Goal: Book appointment/travel/reservation

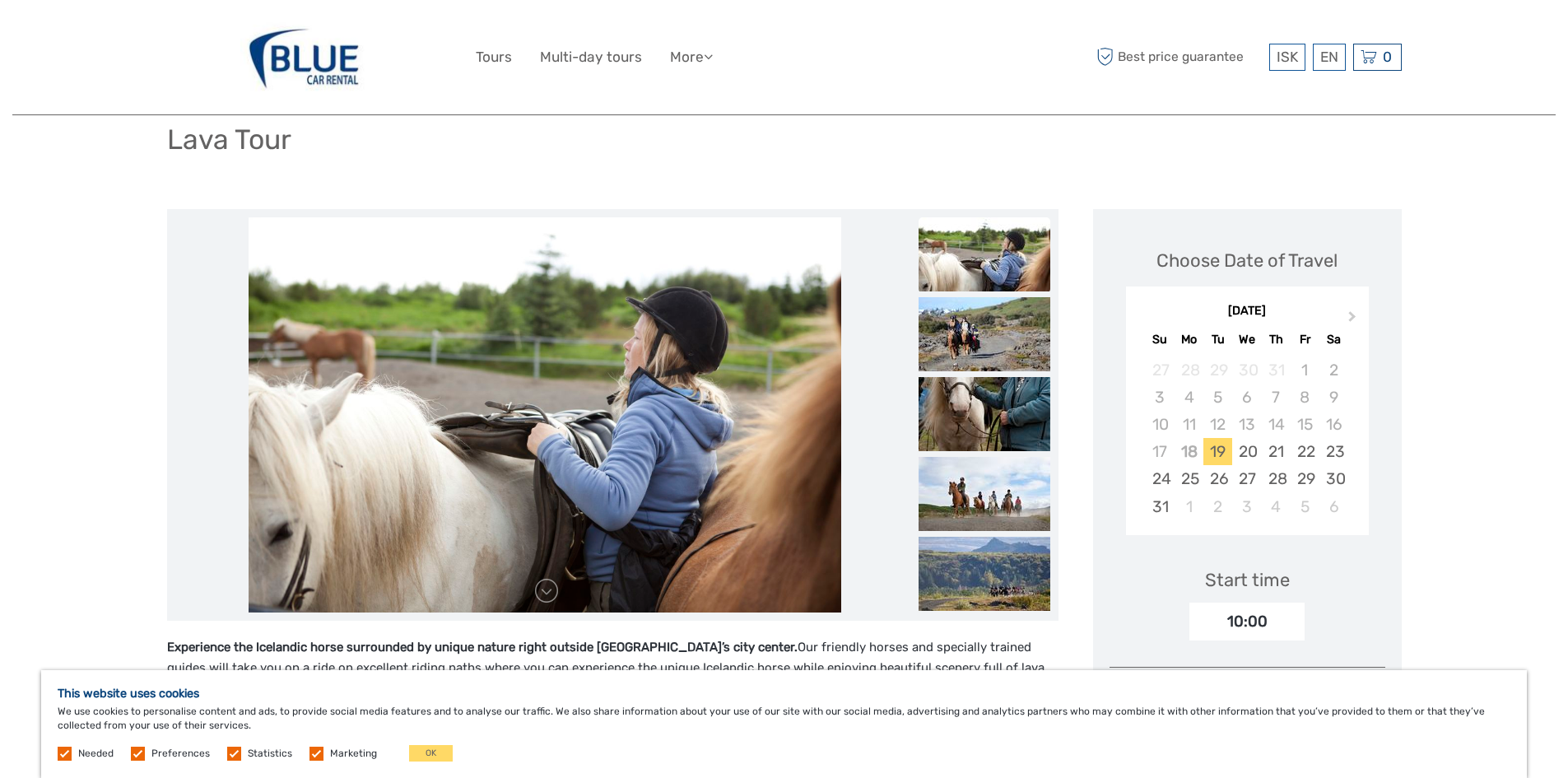
scroll to position [82, 0]
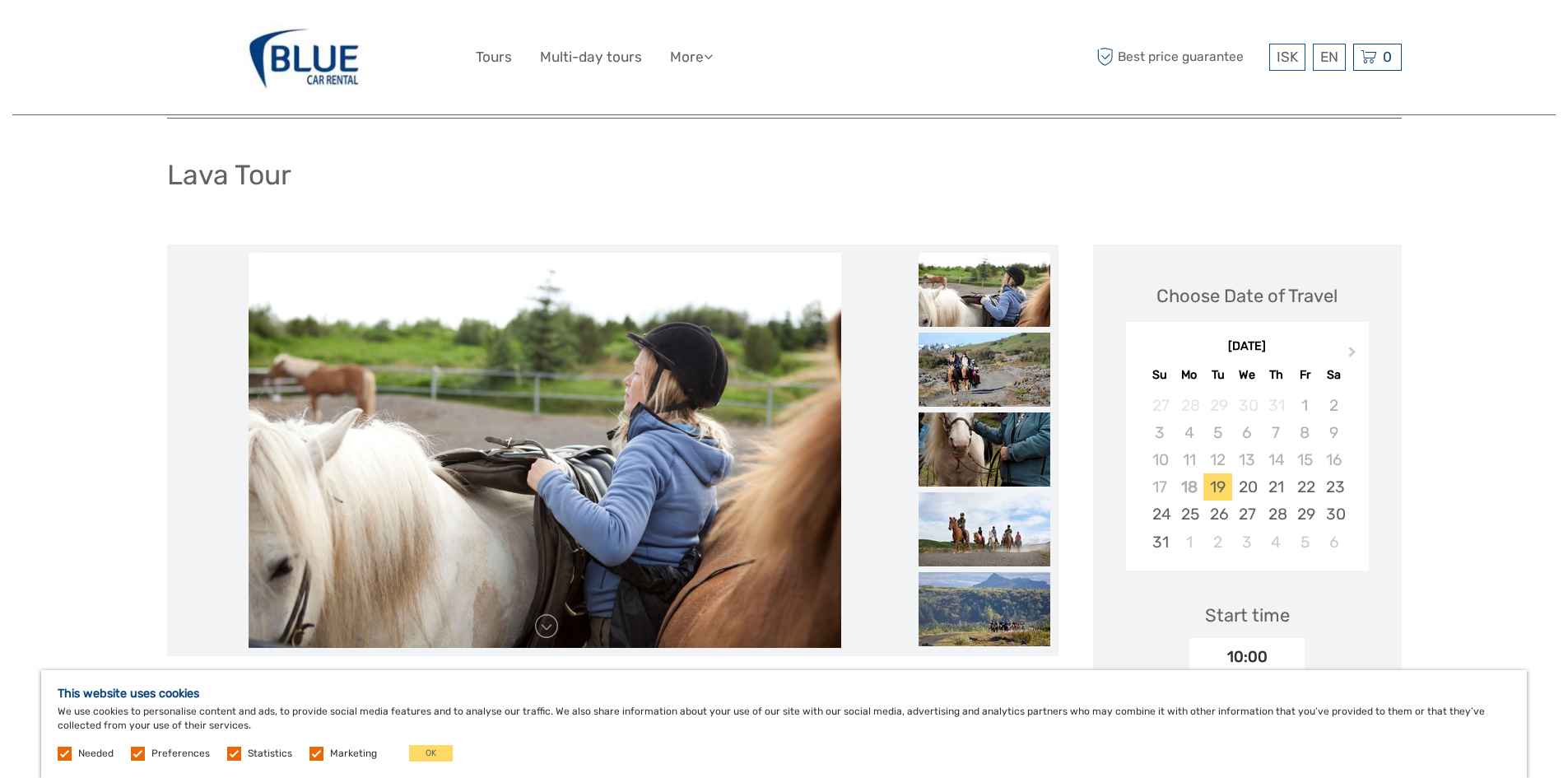
click at [542, 647] on div at bounding box center [612, 450] width 891 height 411
click at [545, 638] on link at bounding box center [546, 626] width 26 height 26
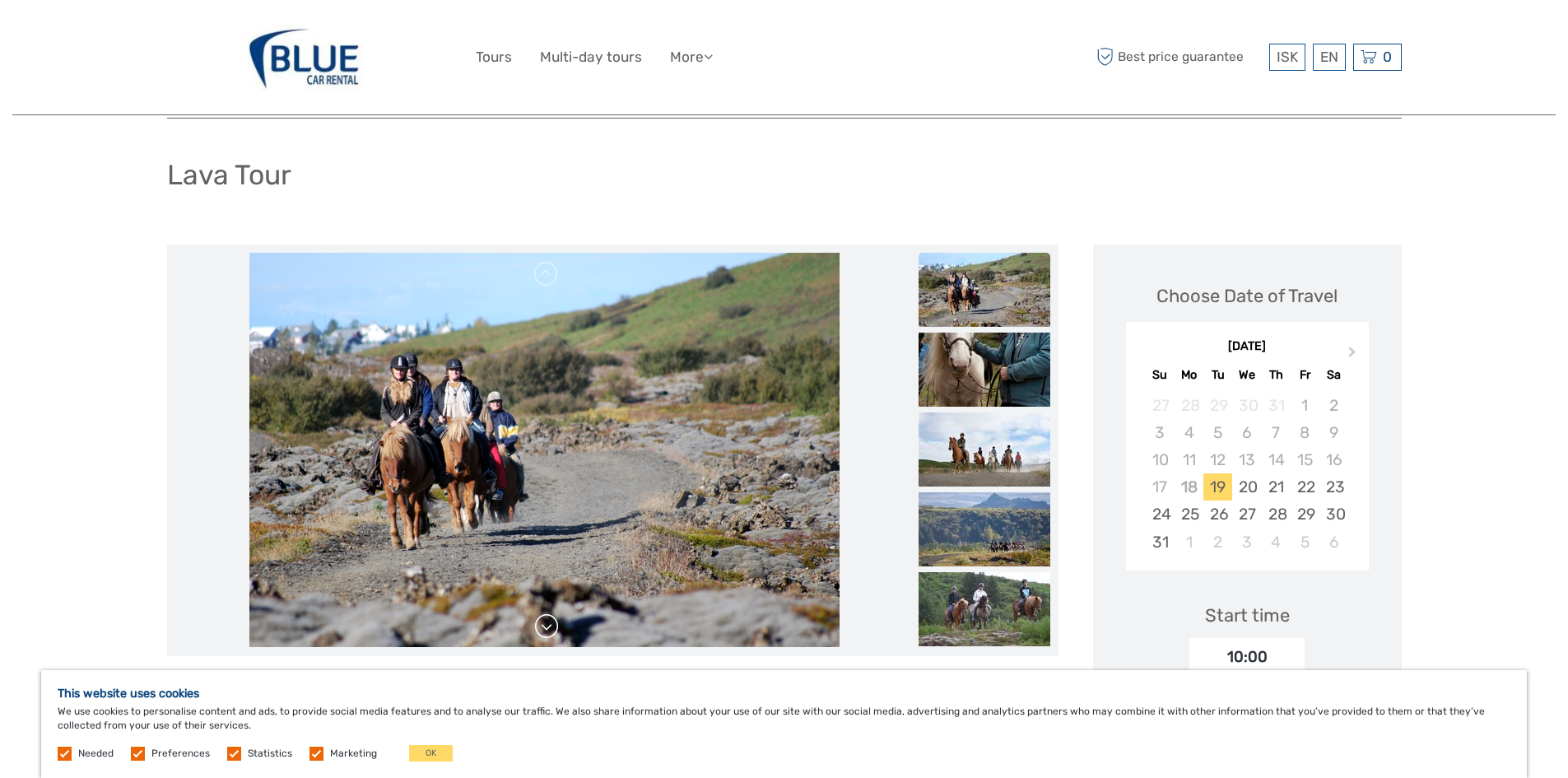
click at [546, 632] on link at bounding box center [546, 626] width 26 height 26
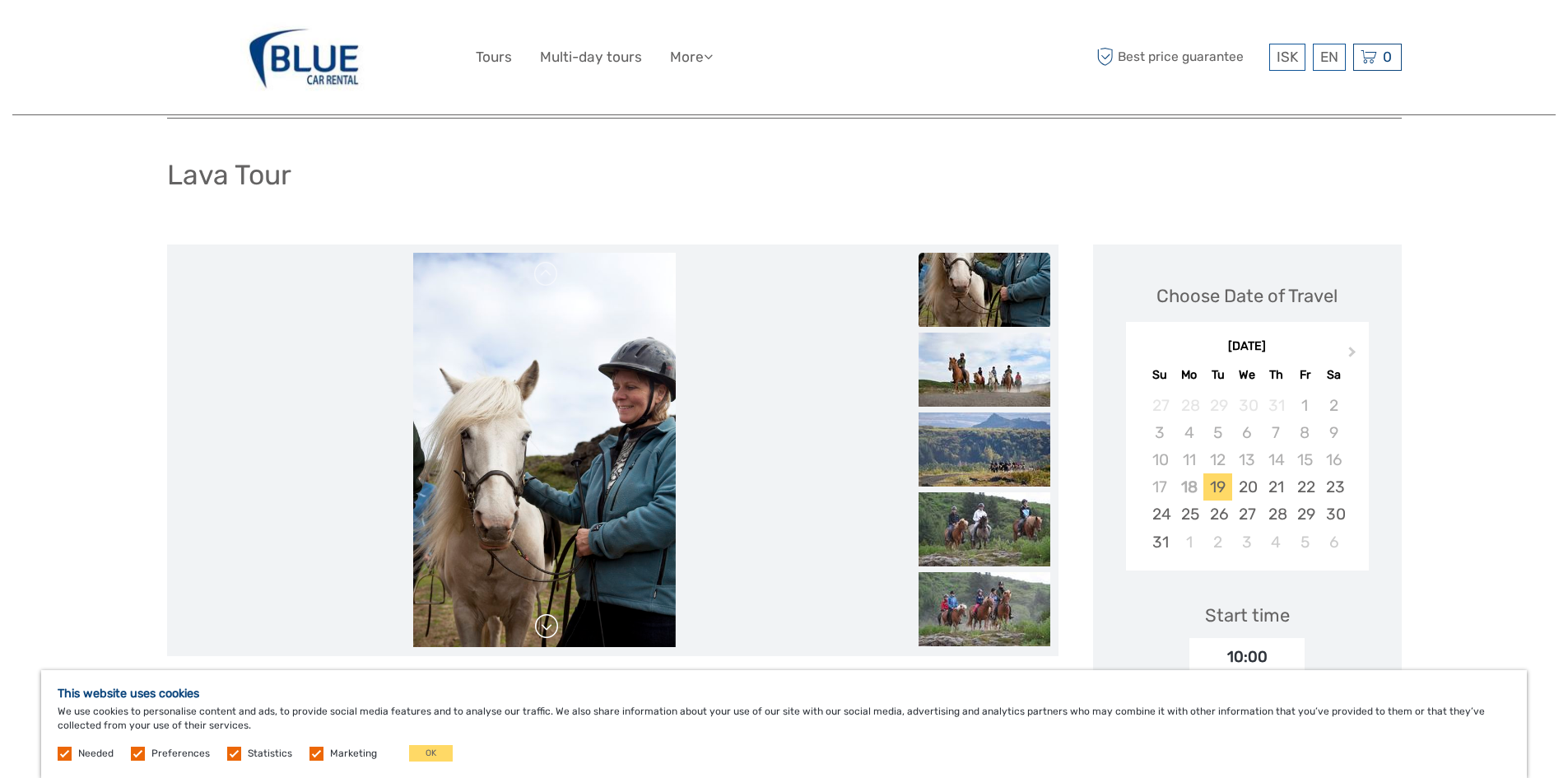
click at [546, 632] on link at bounding box center [546, 626] width 26 height 26
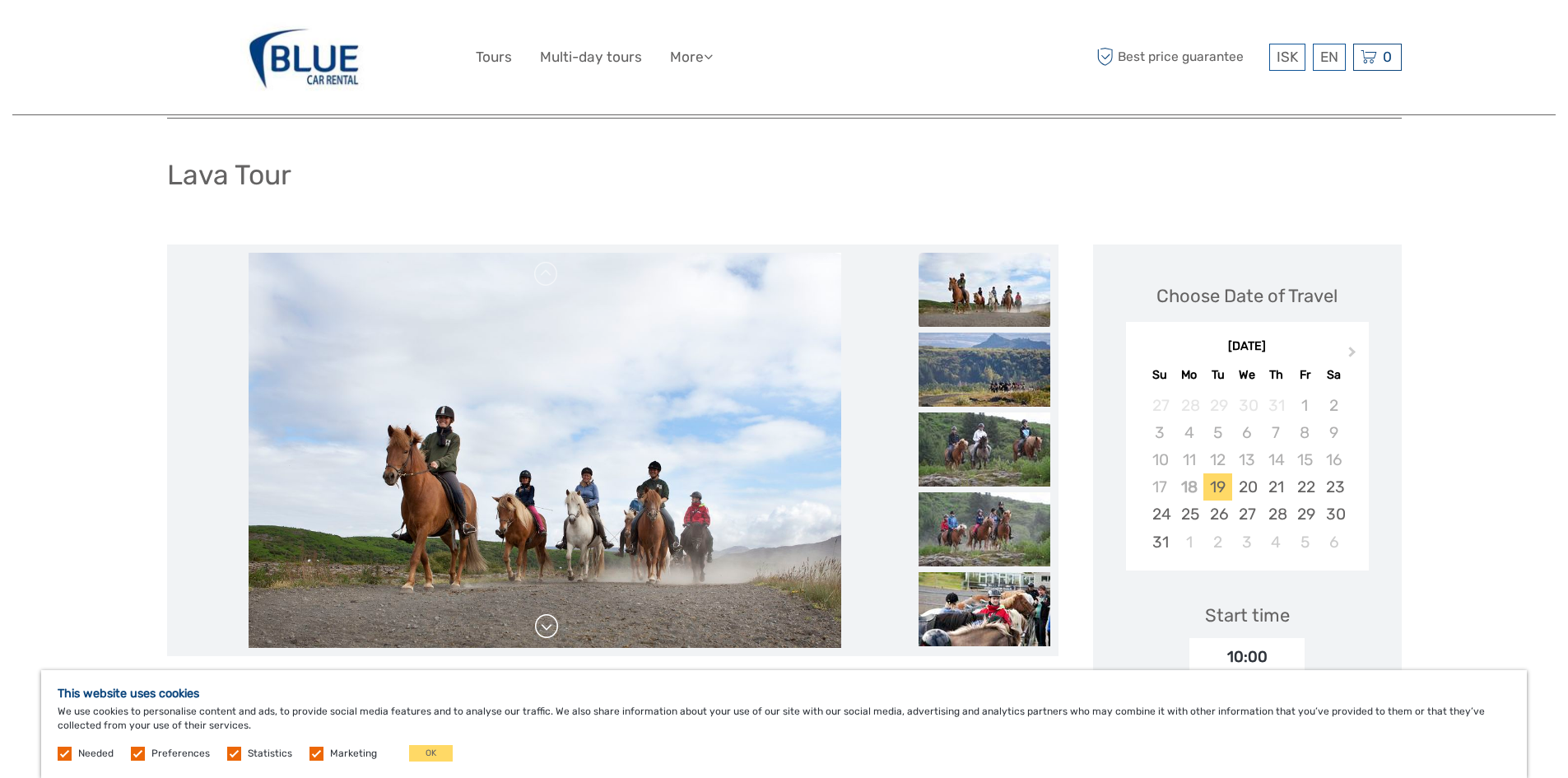
click at [546, 632] on link at bounding box center [546, 626] width 26 height 26
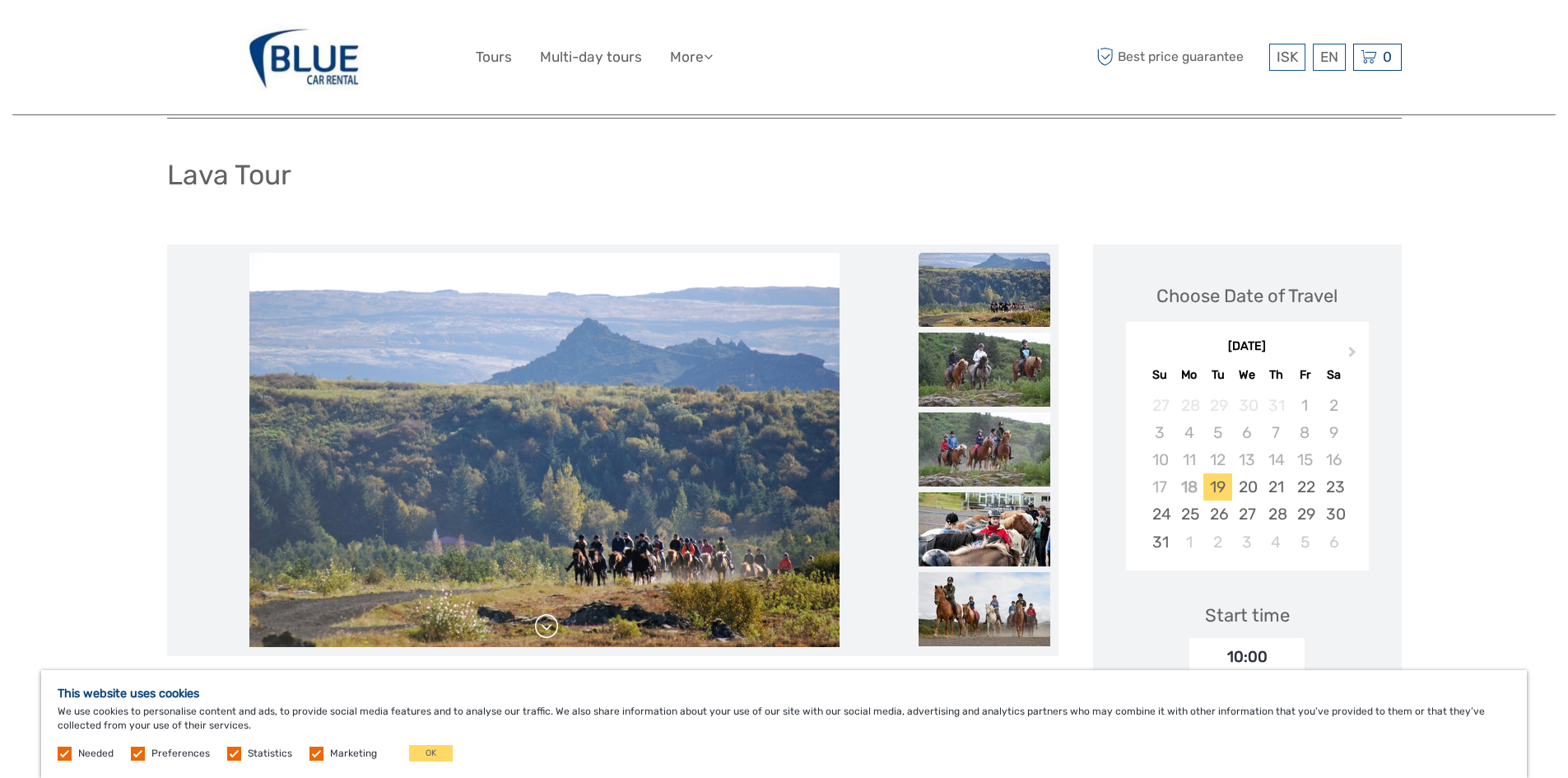
click at [546, 632] on link at bounding box center [546, 626] width 26 height 26
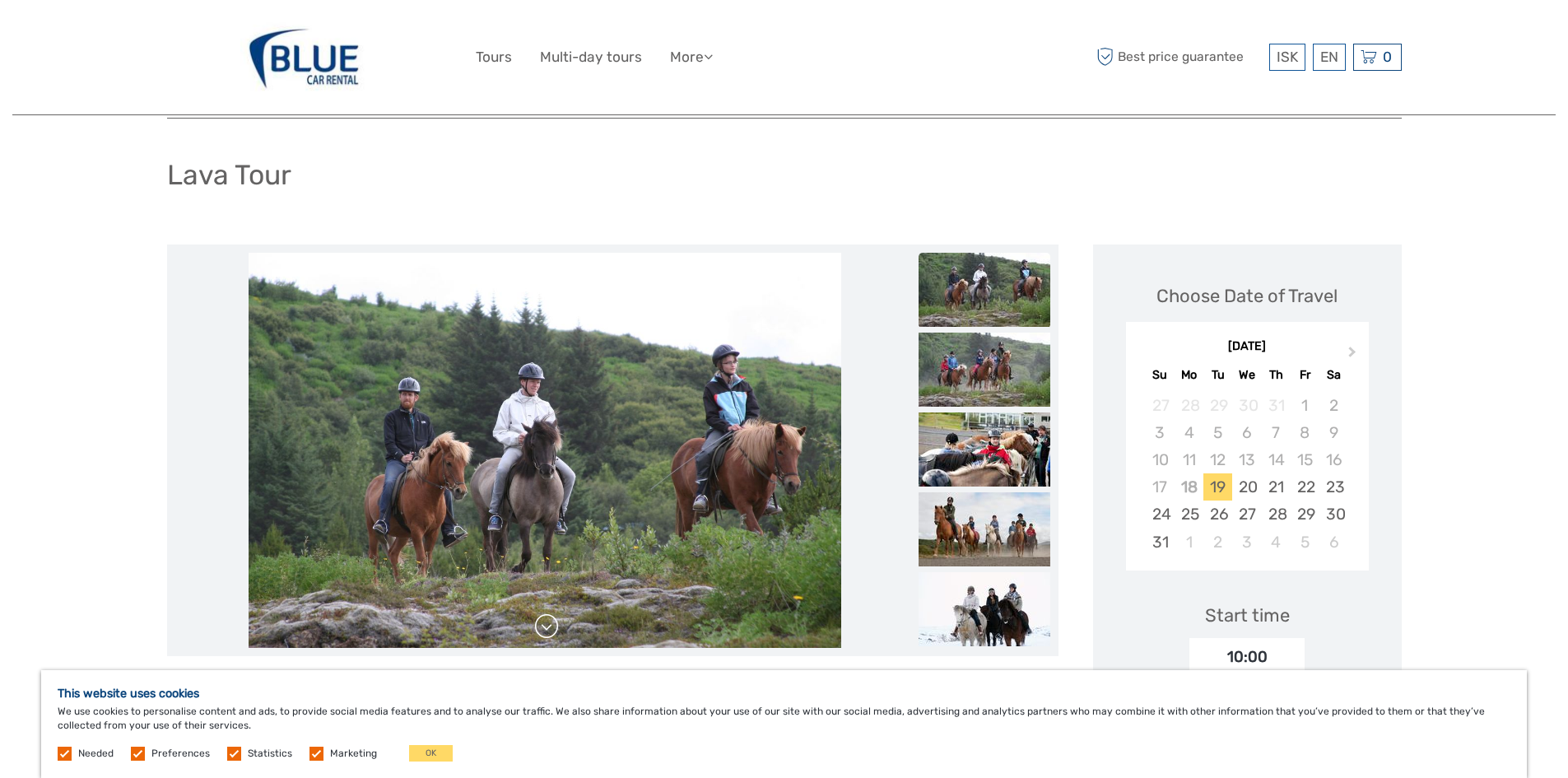
click at [545, 631] on link at bounding box center [546, 626] width 26 height 26
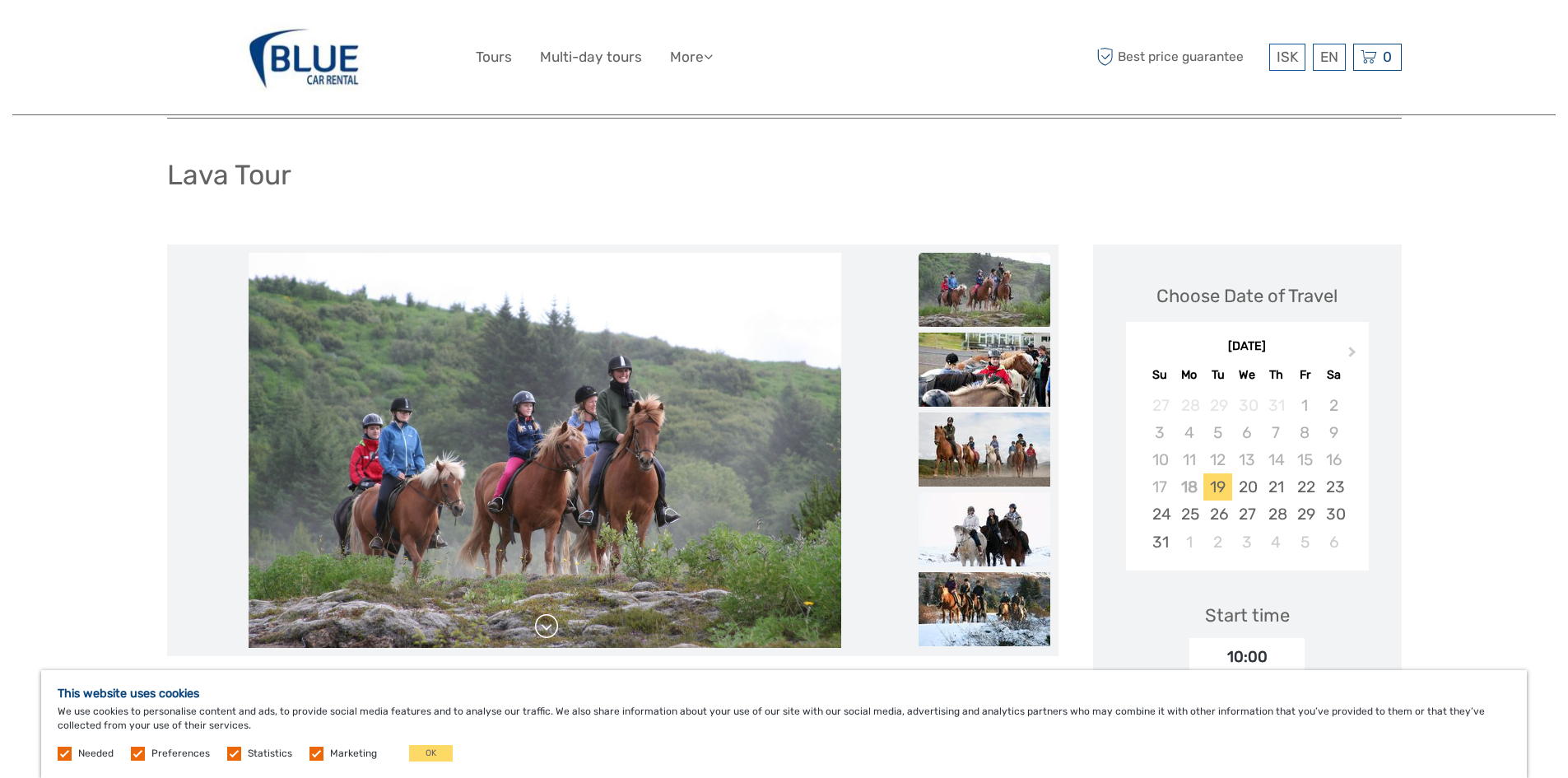
click at [544, 630] on link at bounding box center [546, 626] width 26 height 26
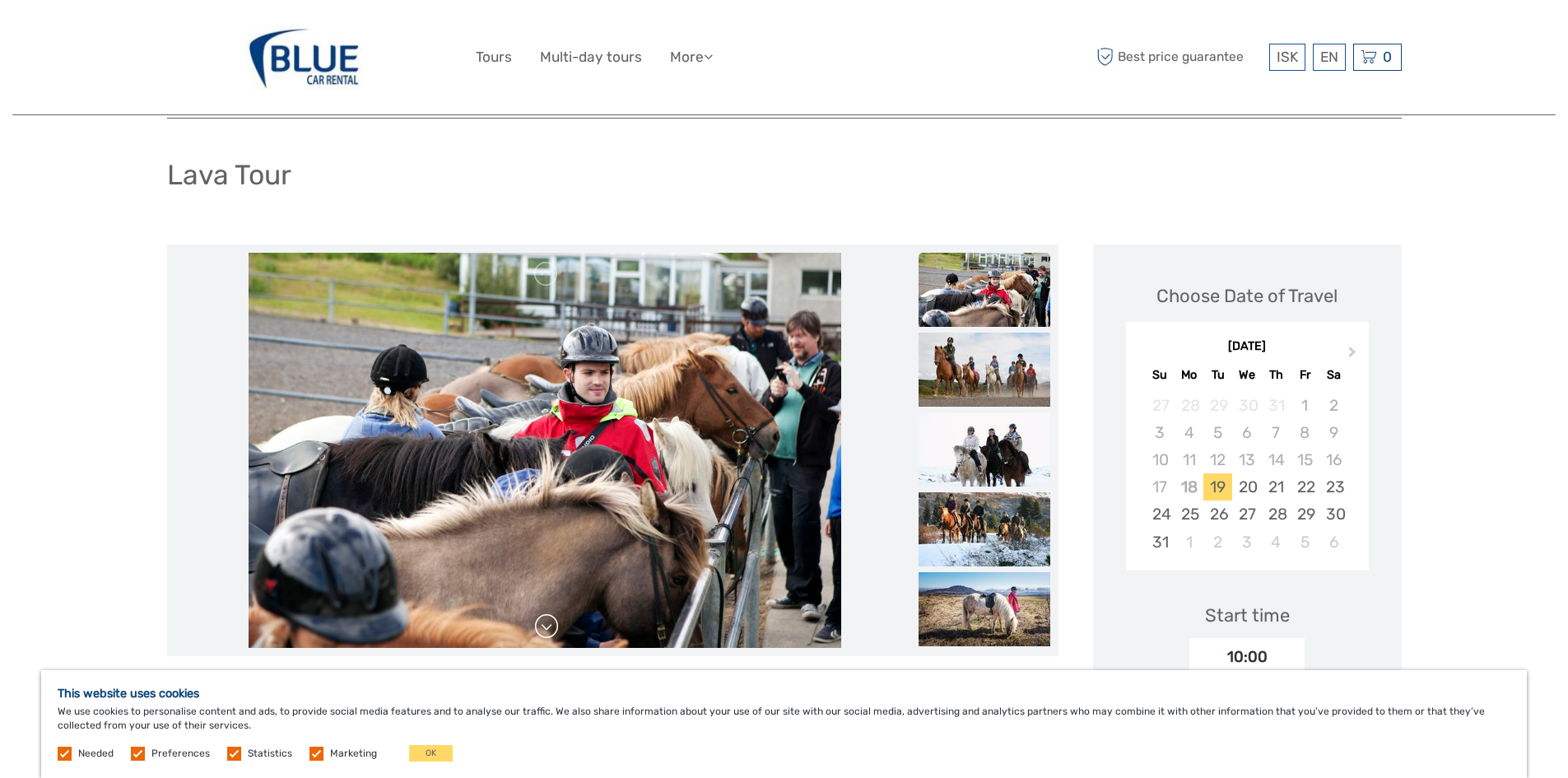
click at [544, 630] on link at bounding box center [546, 626] width 26 height 26
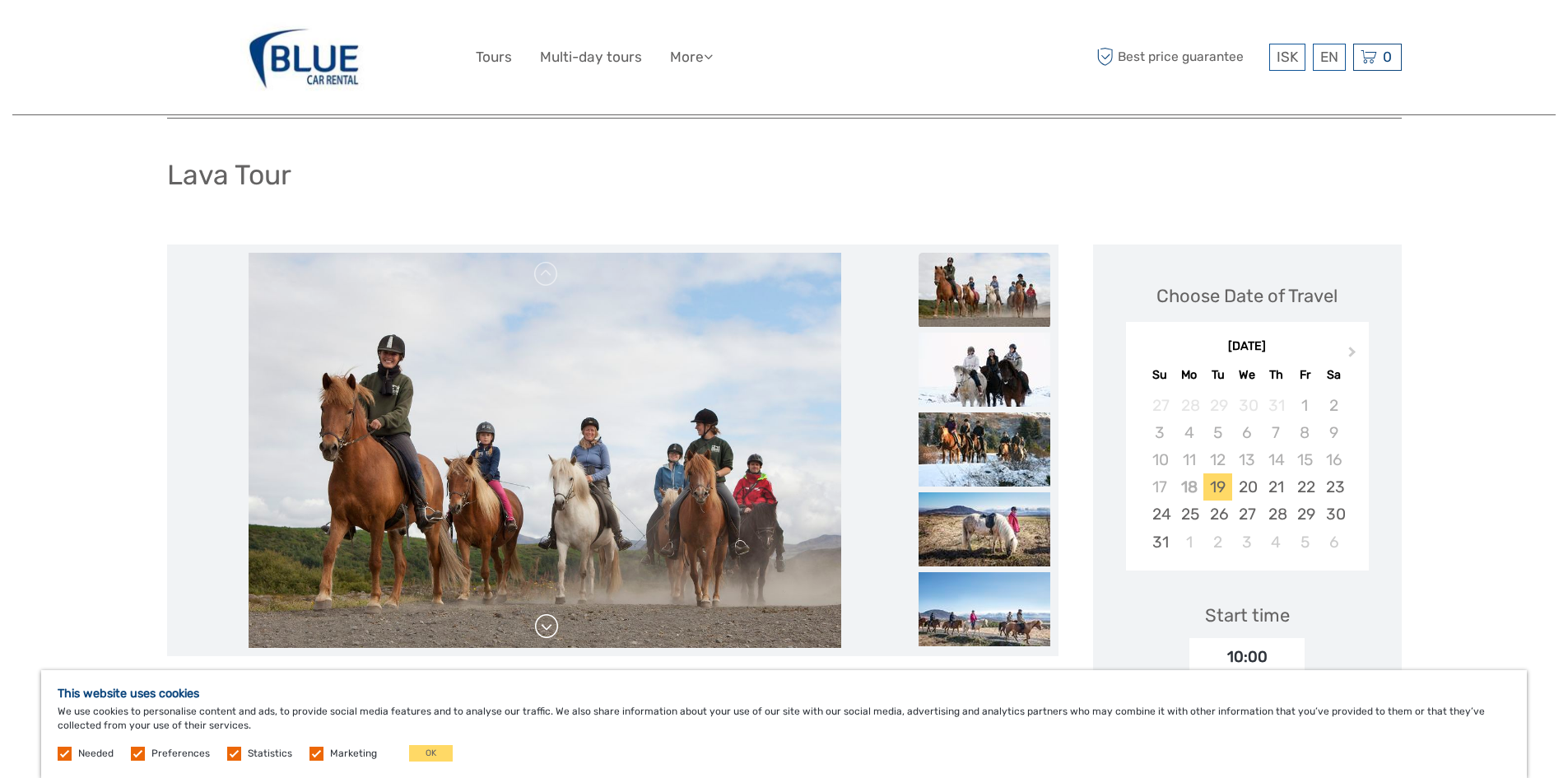
click at [544, 630] on link at bounding box center [546, 626] width 26 height 26
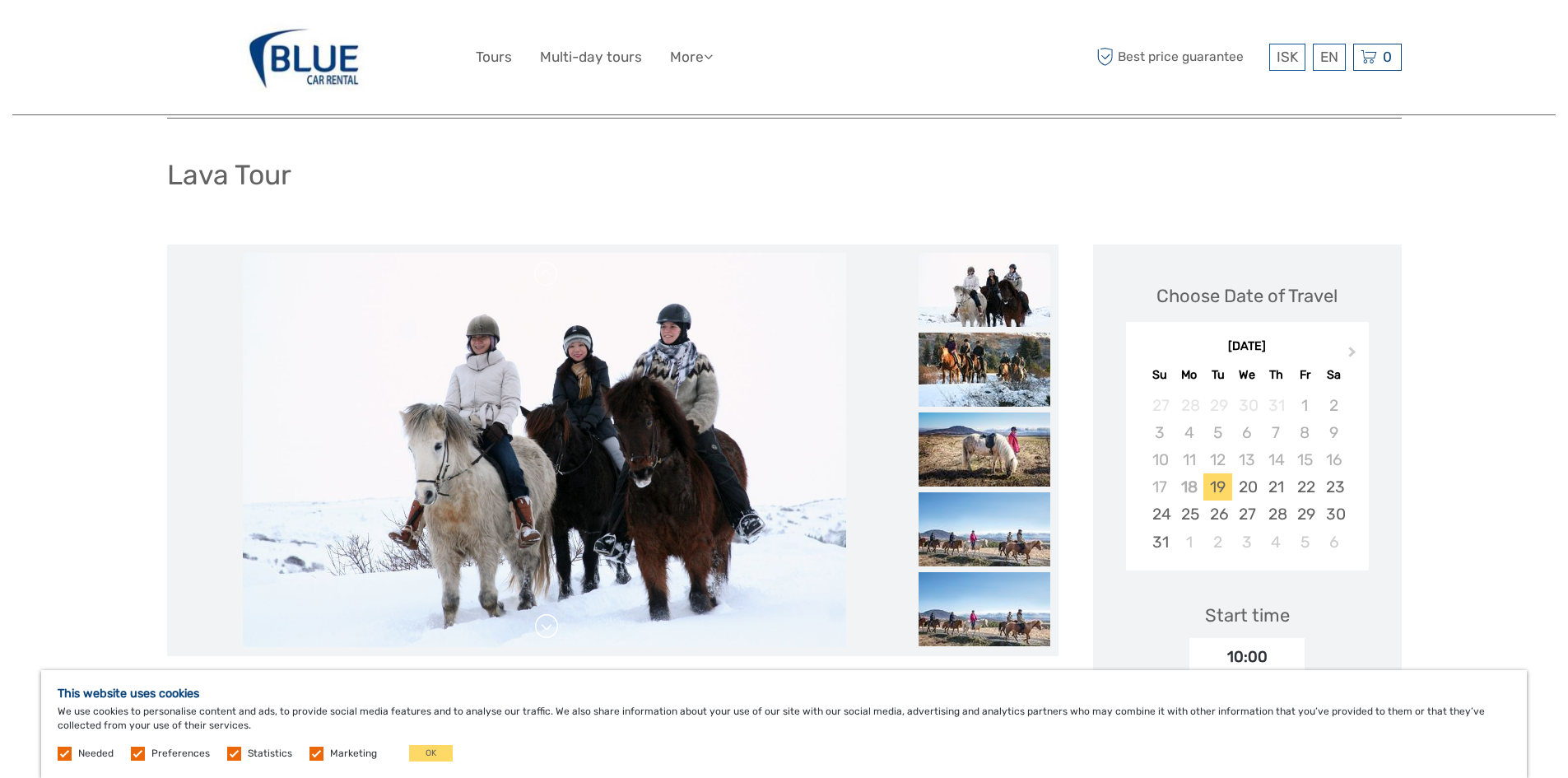
click at [544, 630] on link at bounding box center [546, 626] width 26 height 26
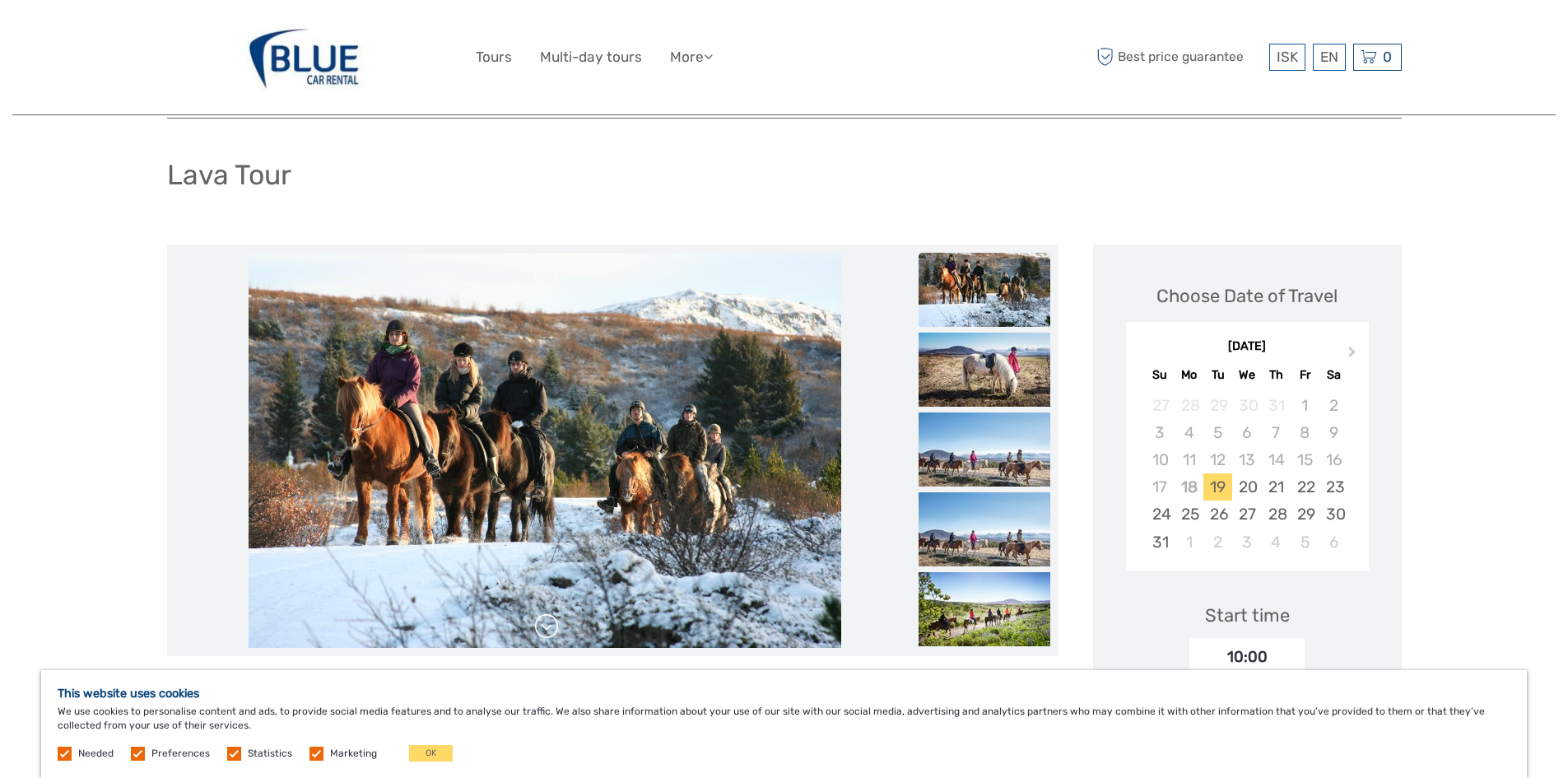
click at [544, 630] on link at bounding box center [546, 626] width 26 height 26
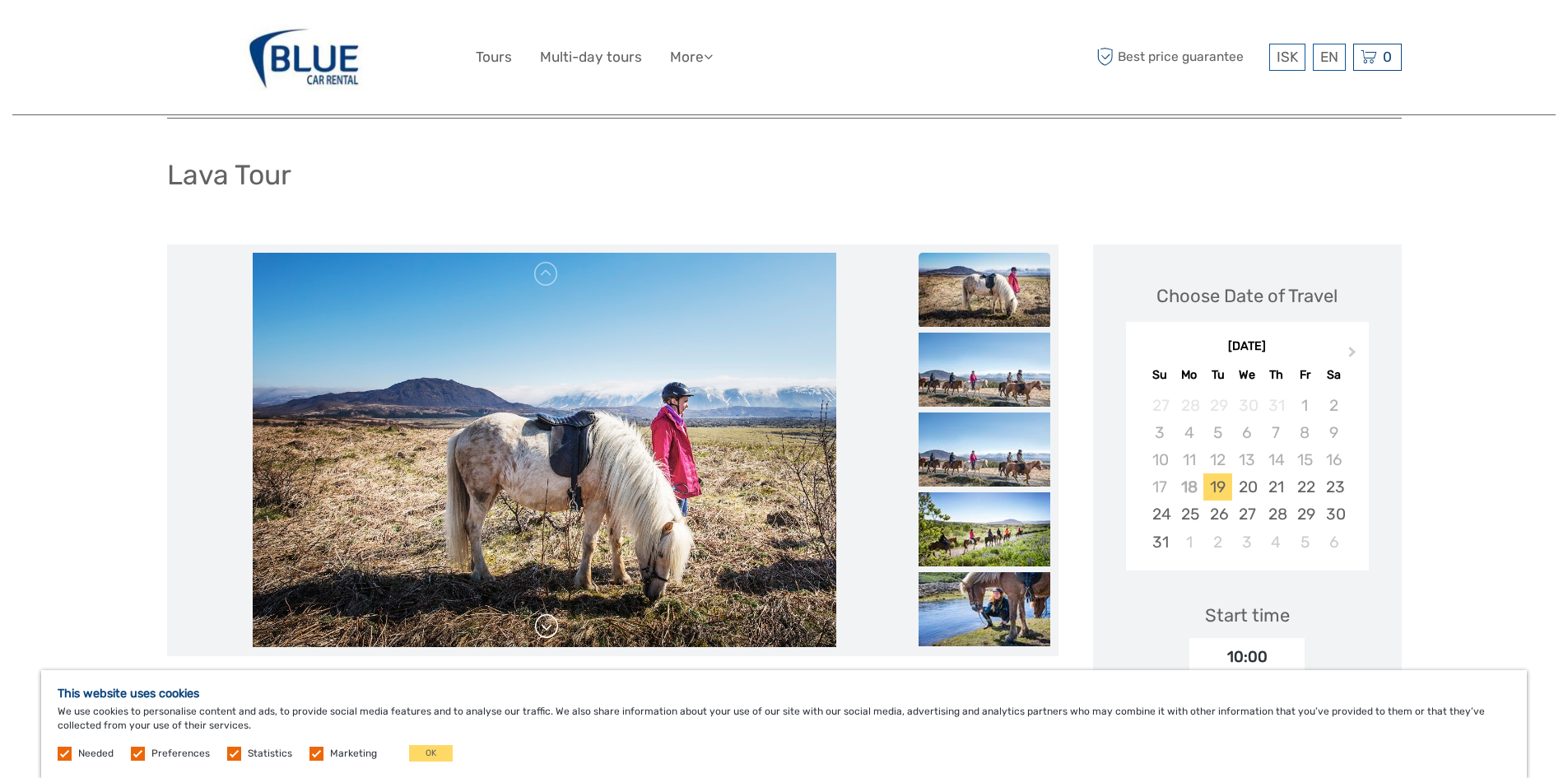
click at [543, 630] on link at bounding box center [546, 626] width 26 height 26
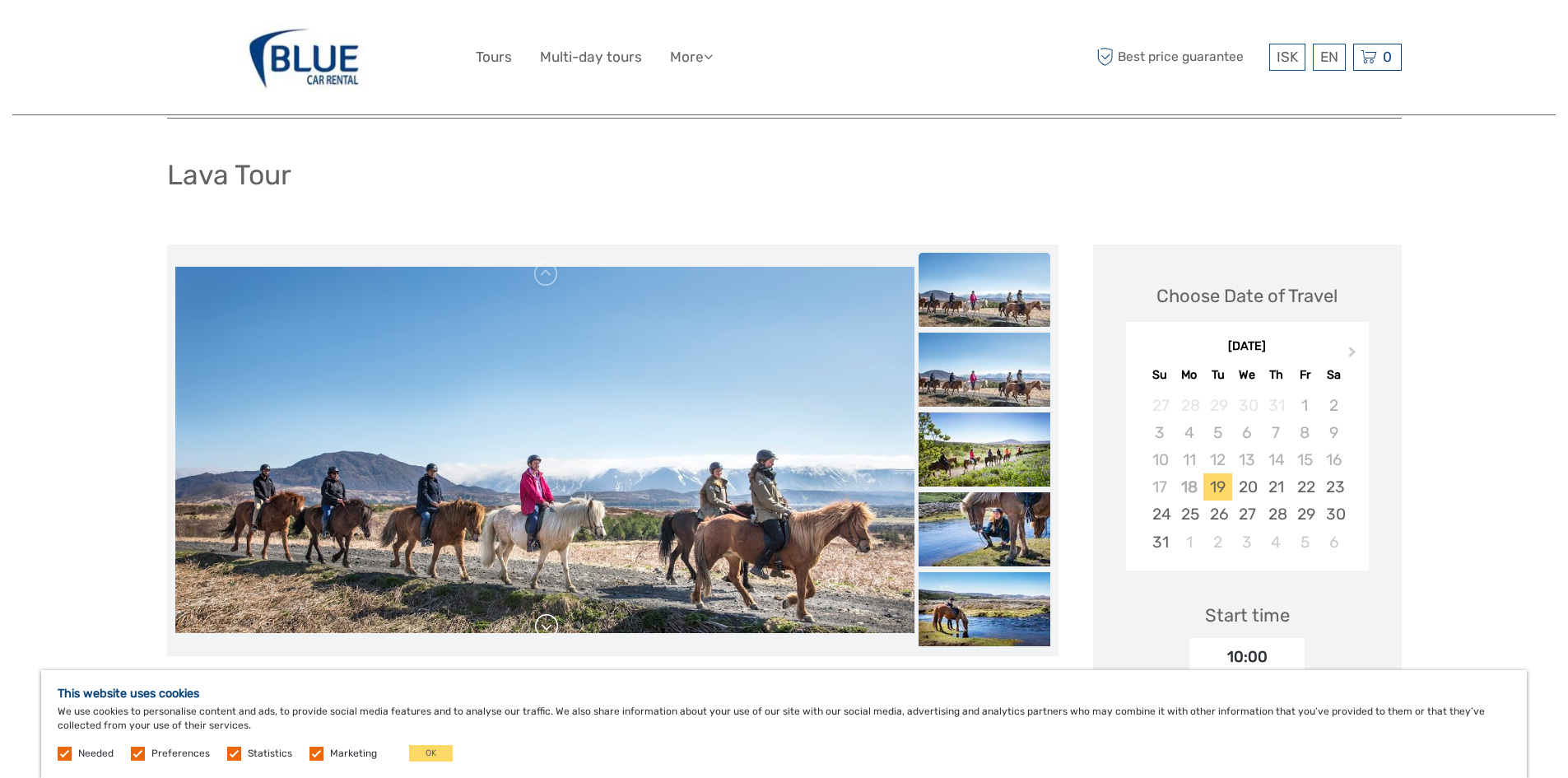
click at [543, 630] on link at bounding box center [546, 626] width 26 height 26
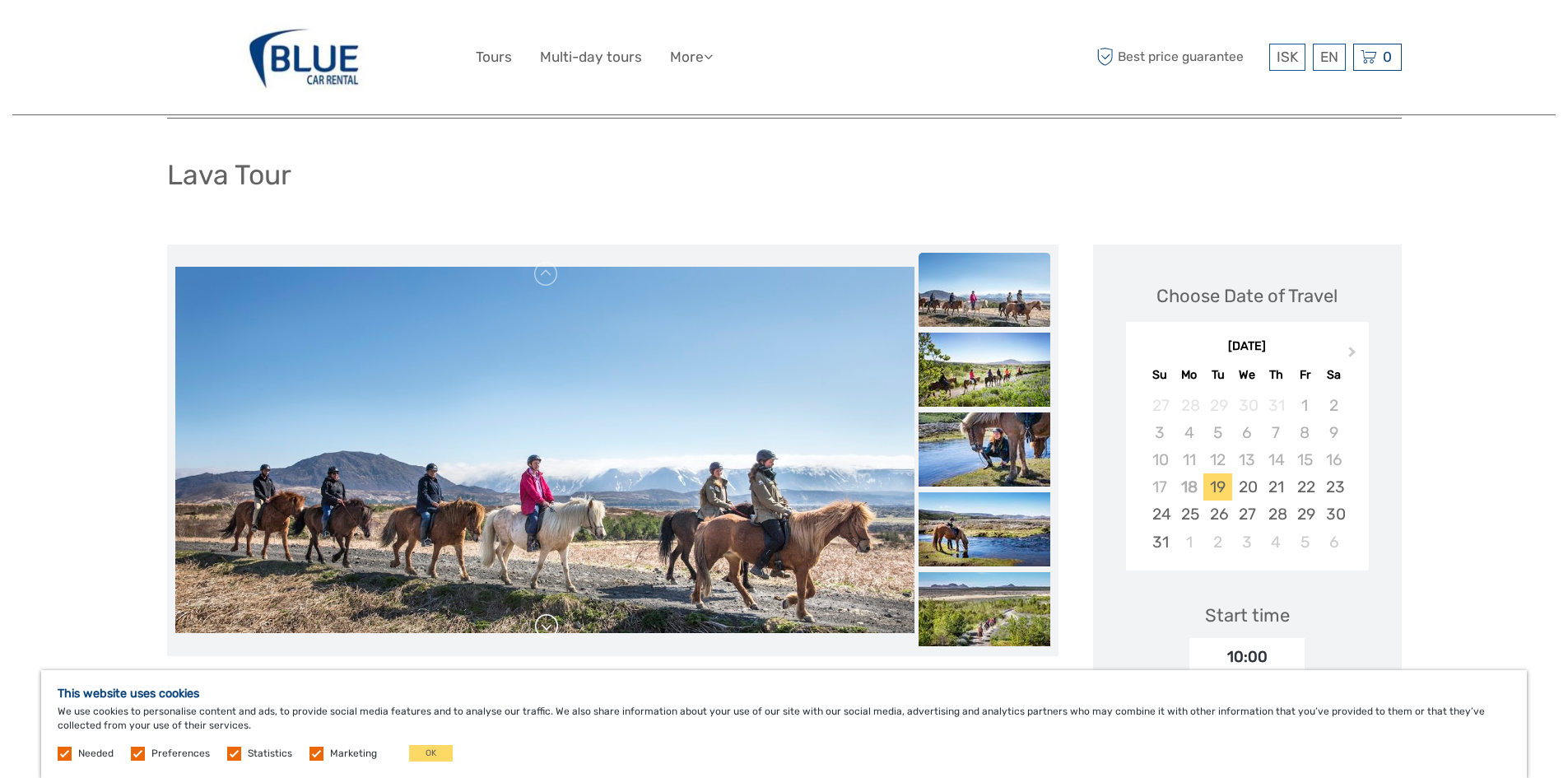
click at [543, 630] on link at bounding box center [546, 626] width 26 height 26
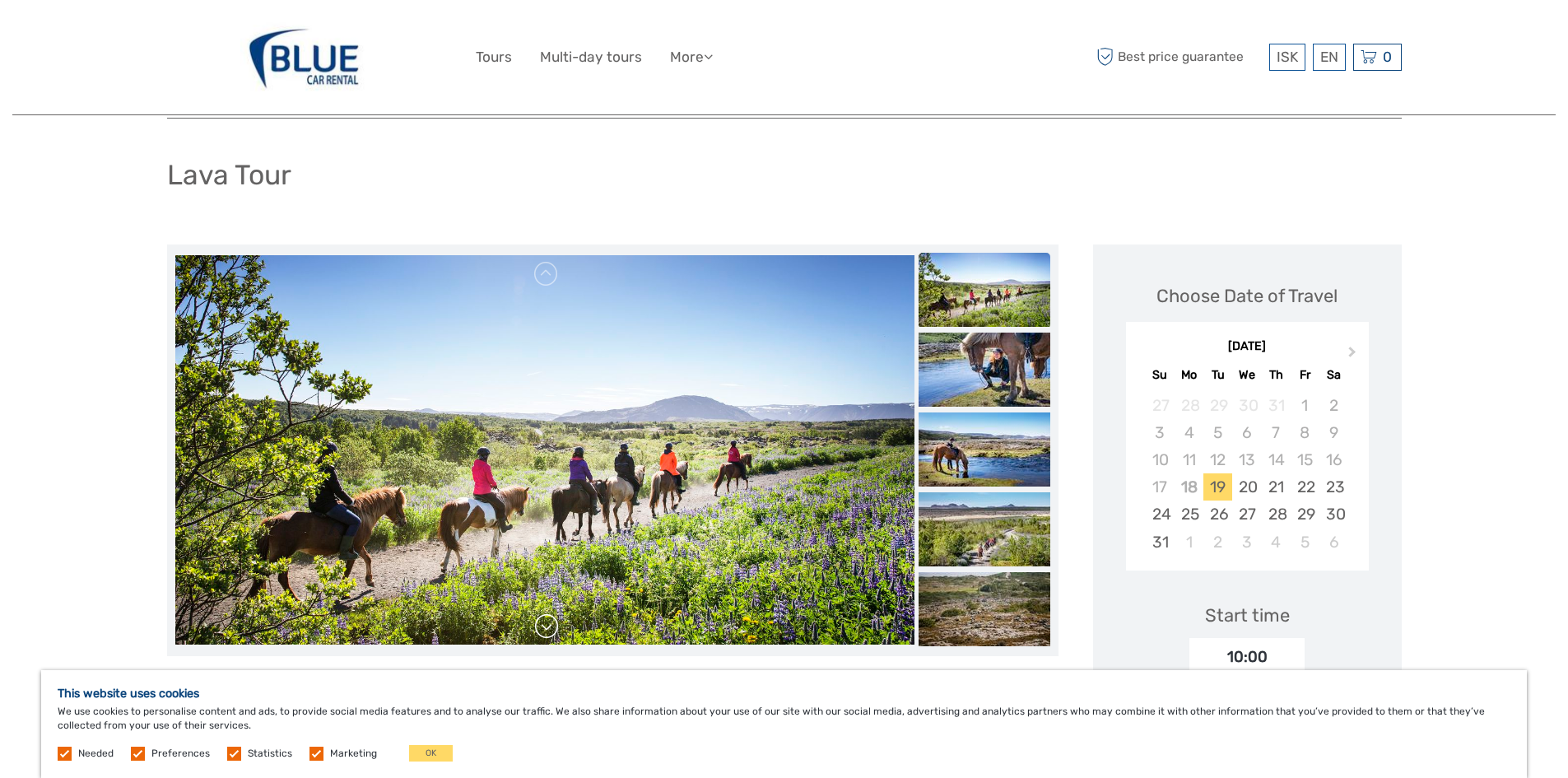
click at [542, 630] on link at bounding box center [546, 626] width 26 height 26
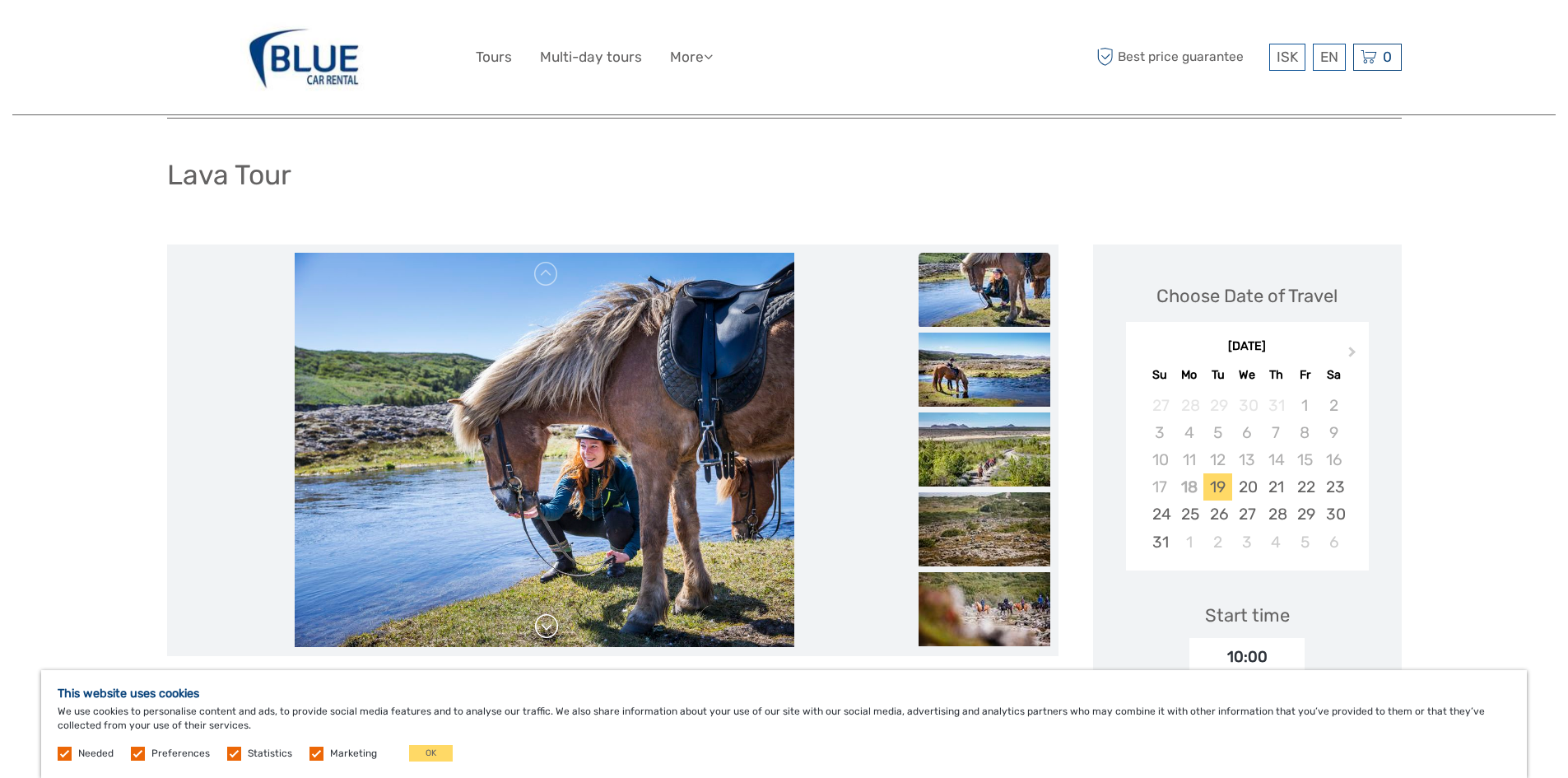
click at [542, 629] on link at bounding box center [546, 626] width 26 height 26
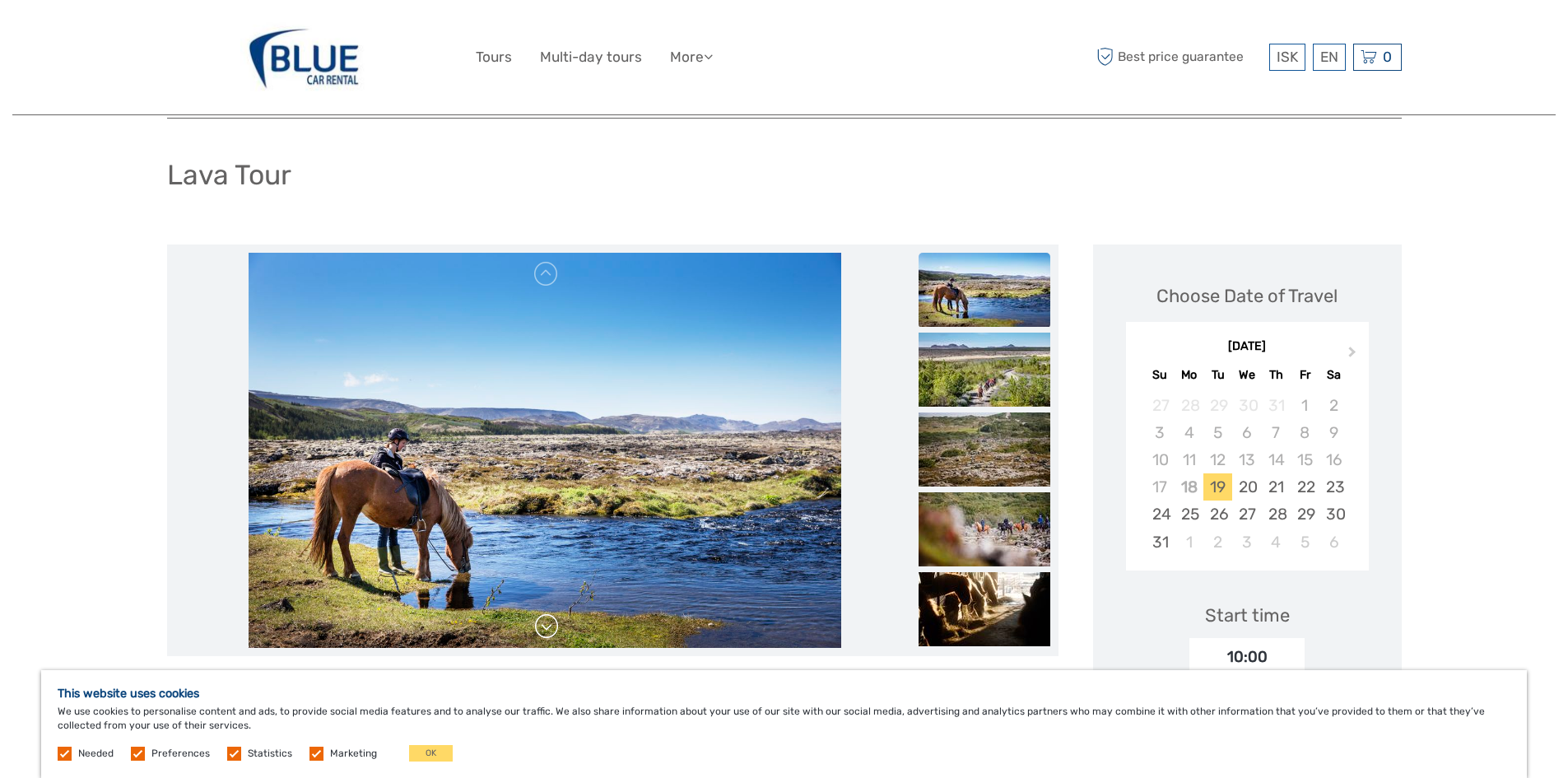
click at [542, 629] on link at bounding box center [546, 626] width 26 height 26
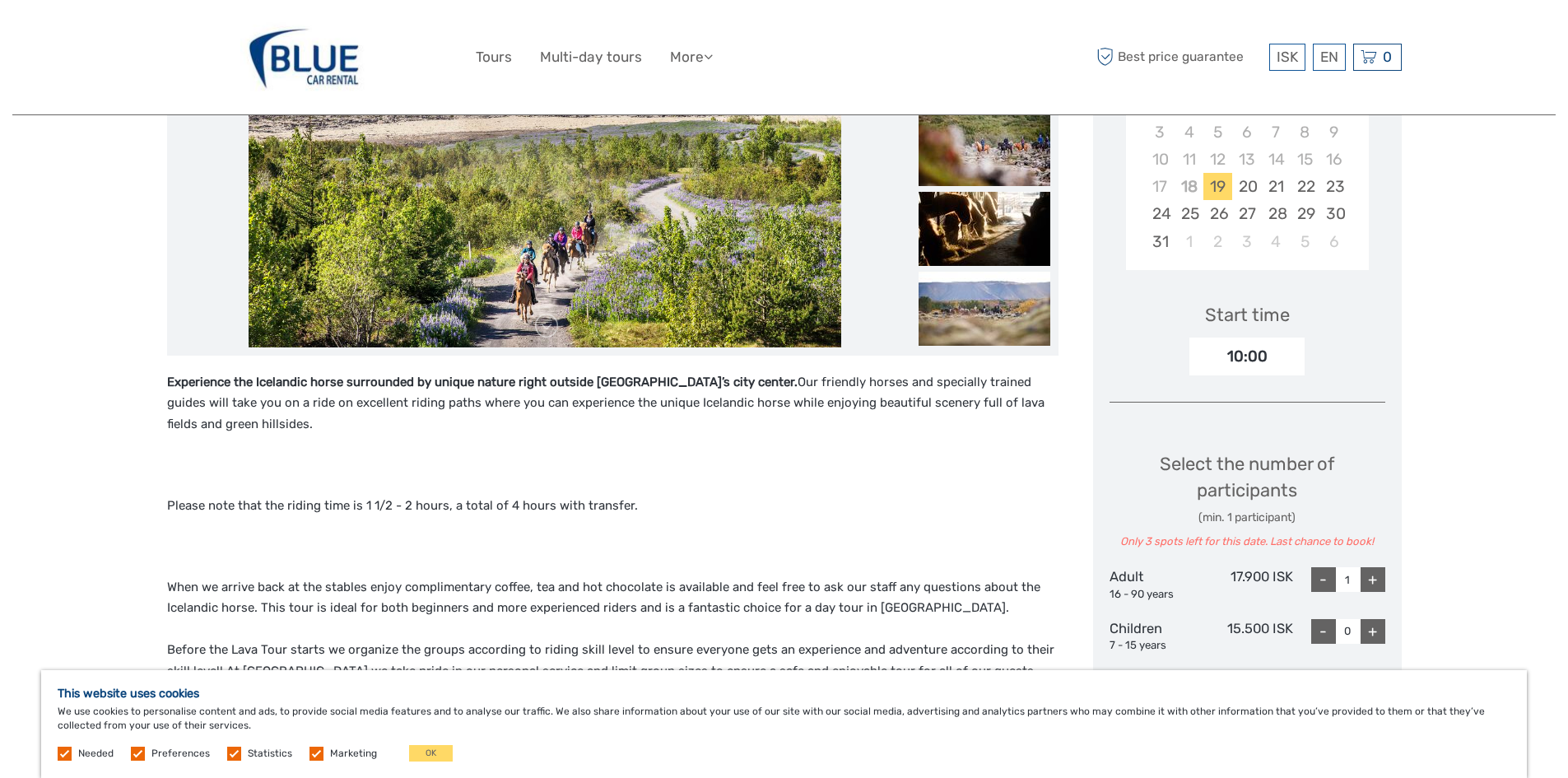
scroll to position [411, 0]
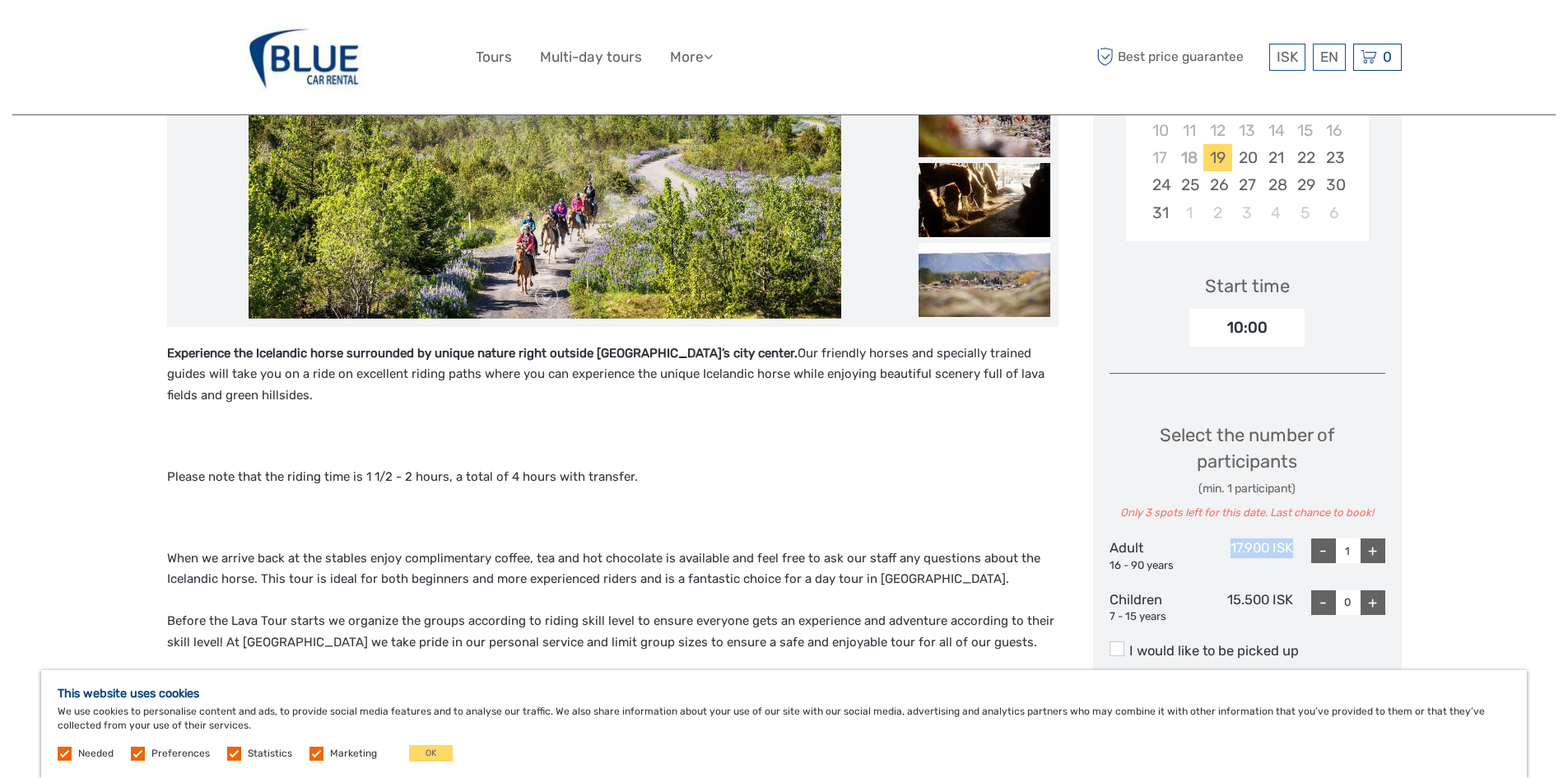
drag, startPoint x: 1230, startPoint y: 547, endPoint x: 1291, endPoint y: 548, distance: 61.0
click at [1291, 548] on div "17.900 ISK" at bounding box center [1246, 555] width 92 height 35
drag, startPoint x: 486, startPoint y: 479, endPoint x: 649, endPoint y: 478, distance: 163.0
click at [649, 478] on p "Please note that the riding time is 1 1/2 - 2 hours, a total of 4 hours with tr…" at bounding box center [612, 477] width 891 height 21
click at [650, 479] on p "Please note that the riding time is 1 1/2 - 2 hours, a total of 4 hours with tr…" at bounding box center [612, 477] width 891 height 21
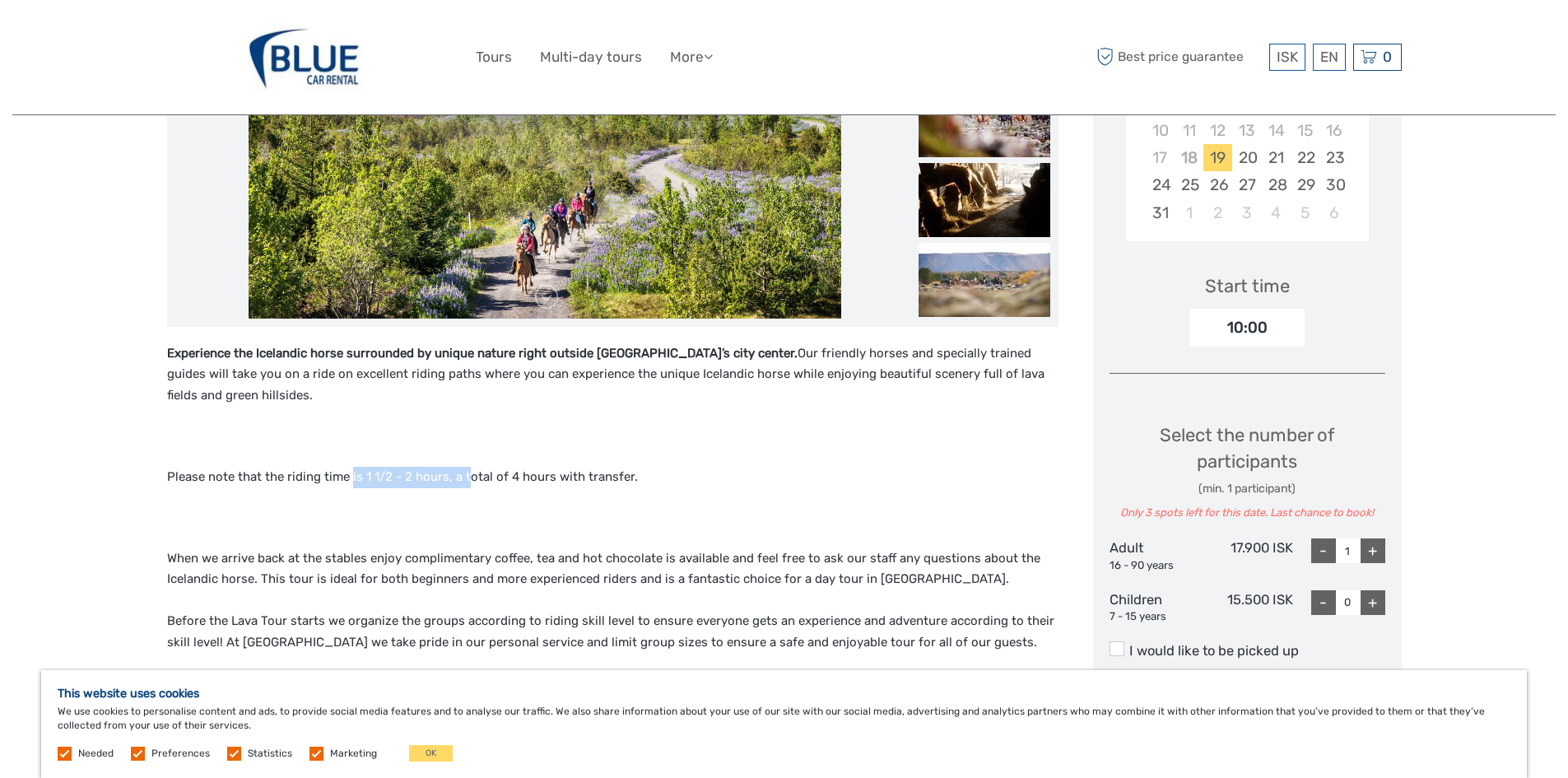
drag, startPoint x: 353, startPoint y: 475, endPoint x: 465, endPoint y: 472, distance: 112.0
click at [465, 472] on p "Please note that the riding time is 1 1/2 - 2 hours, a total of 4 hours with tr…" at bounding box center [612, 477] width 891 height 21
drag, startPoint x: 449, startPoint y: 525, endPoint x: 443, endPoint y: 536, distance: 12.5
click at [452, 527] on p at bounding box center [612, 517] width 891 height 21
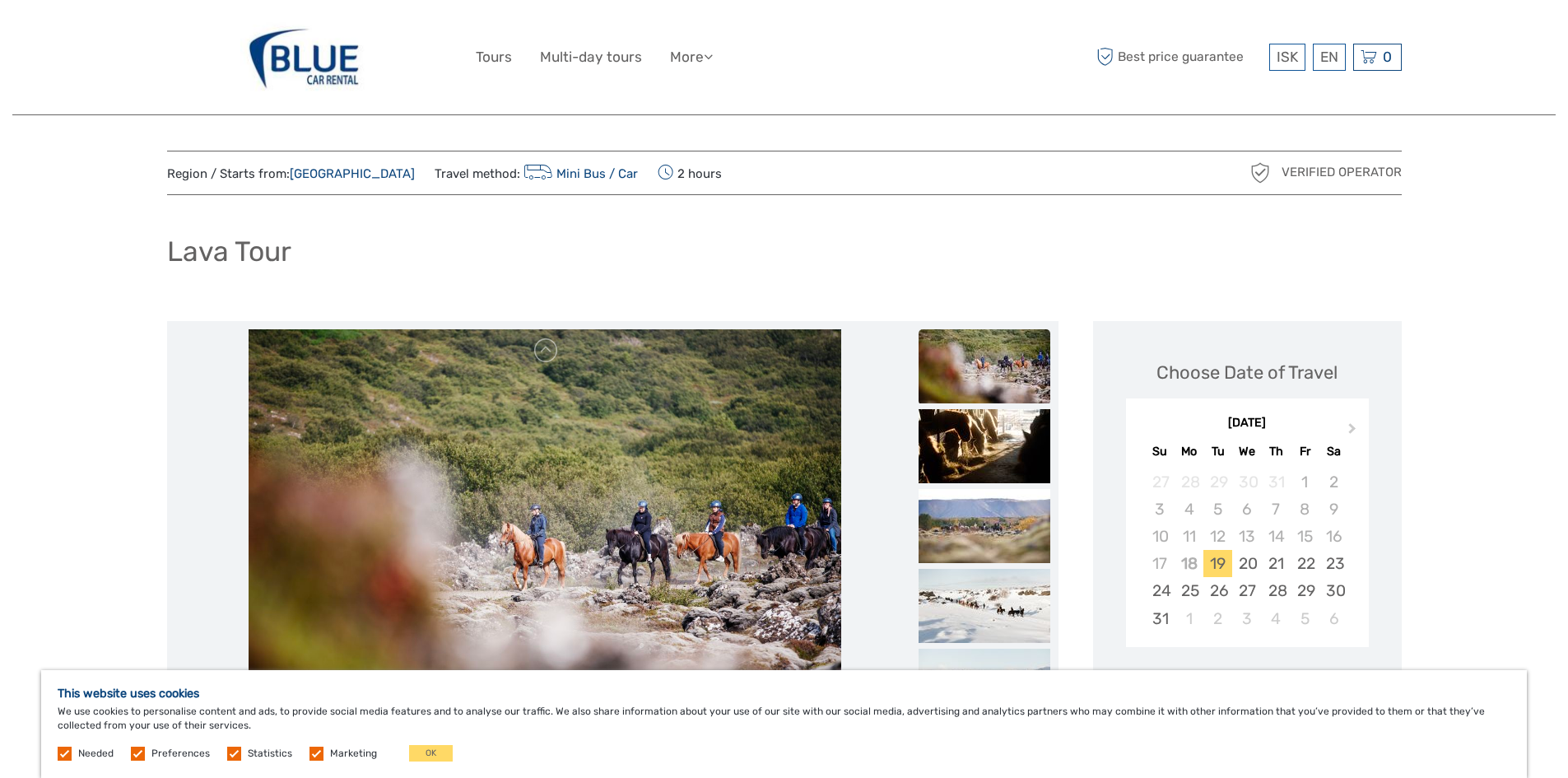
scroll to position [0, 0]
